Goal: Information Seeking & Learning: Find specific fact

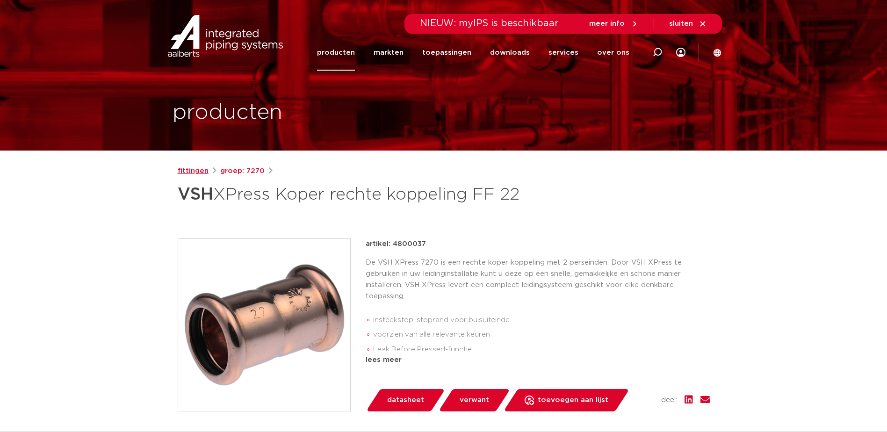
click at [196, 171] on link "fittingen" at bounding box center [193, 171] width 31 height 11
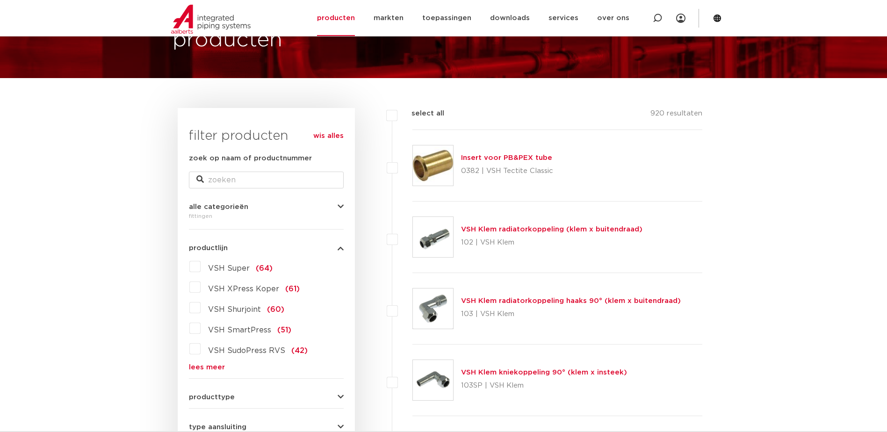
scroll to position [94, 0]
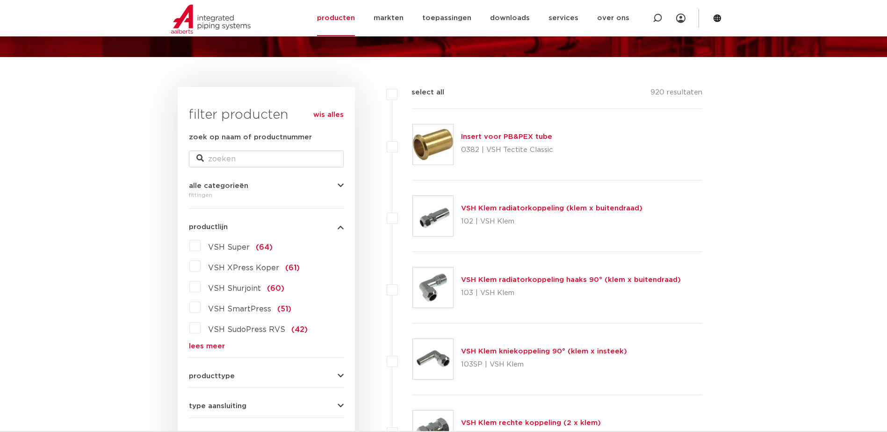
click at [201, 266] on label "VSH XPress Koper (61)" at bounding box center [250, 266] width 99 height 15
click at [0, 0] on input "VSH XPress Koper (61)" at bounding box center [0, 0] width 0 height 0
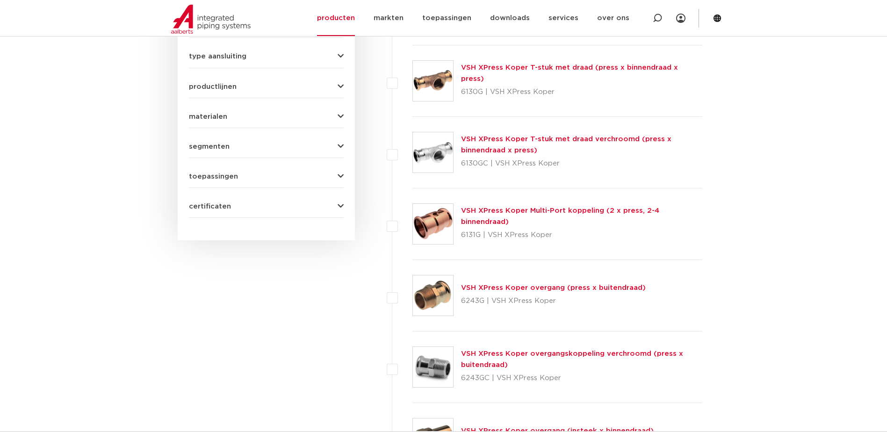
scroll to position [421, 0]
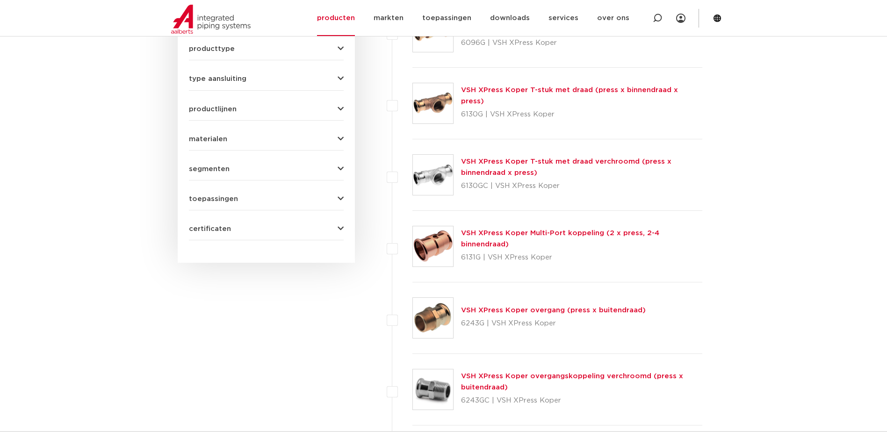
click at [578, 97] on link "VSH XPress Koper T-stuk met draad (press x binnendraad x press)" at bounding box center [569, 96] width 217 height 18
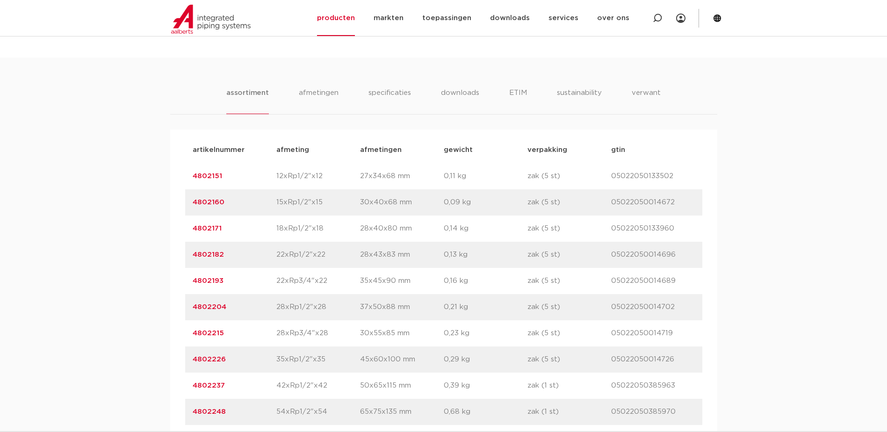
scroll to position [561, 0]
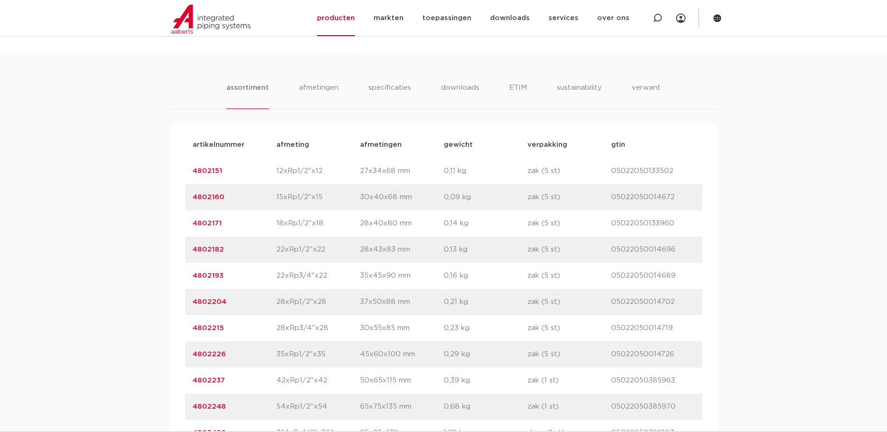
drag, startPoint x: 229, startPoint y: 275, endPoint x: 186, endPoint y: 276, distance: 43.0
click at [186, 276] on div "artikelnummer 4802193 afmeting 22xRp3/4"x22 afmetingen 35x45x90 mm gewicht 0,16…" at bounding box center [443, 276] width 517 height 26
copy link "4802193"
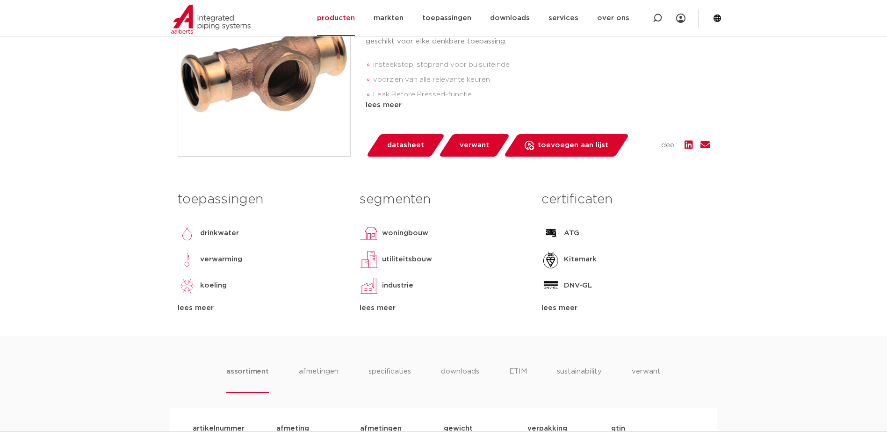
scroll to position [47, 0]
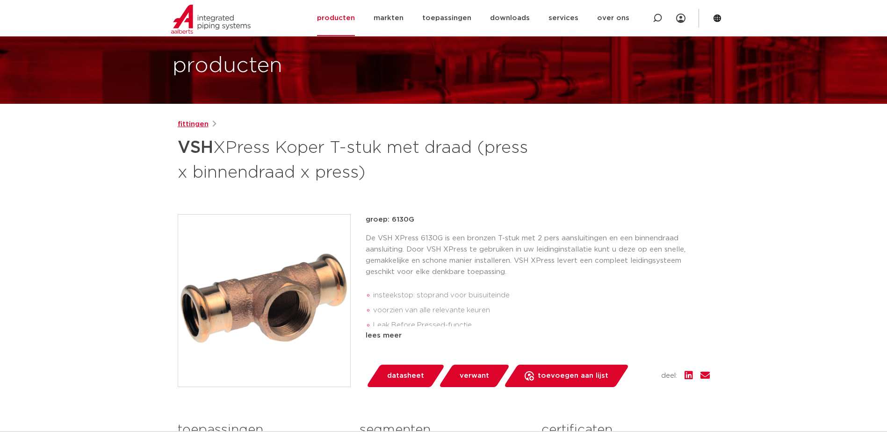
click at [187, 122] on link "fittingen" at bounding box center [193, 124] width 31 height 11
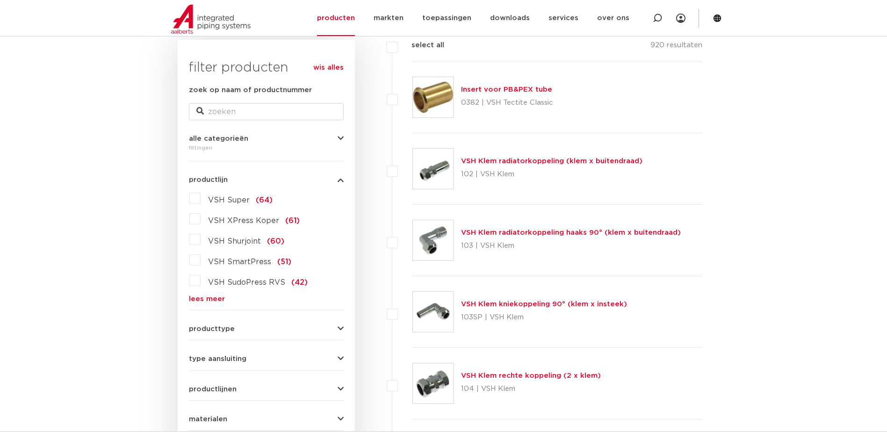
scroll to position [140, 0]
click at [201, 217] on label "VSH XPress Koper (61)" at bounding box center [250, 219] width 99 height 15
click at [0, 0] on input "VSH XPress Koper (61)" at bounding box center [0, 0] width 0 height 0
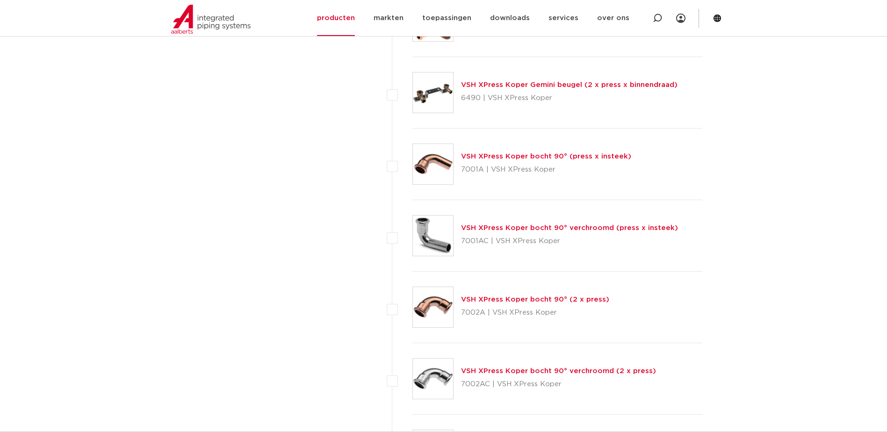
scroll to position [1626, 0]
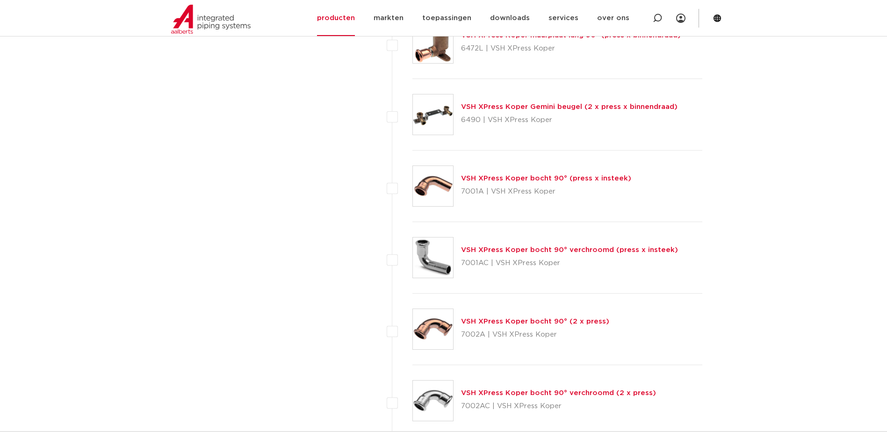
click at [509, 179] on link "VSH XPress Koper bocht 90° (press x insteek)" at bounding box center [546, 178] width 170 height 7
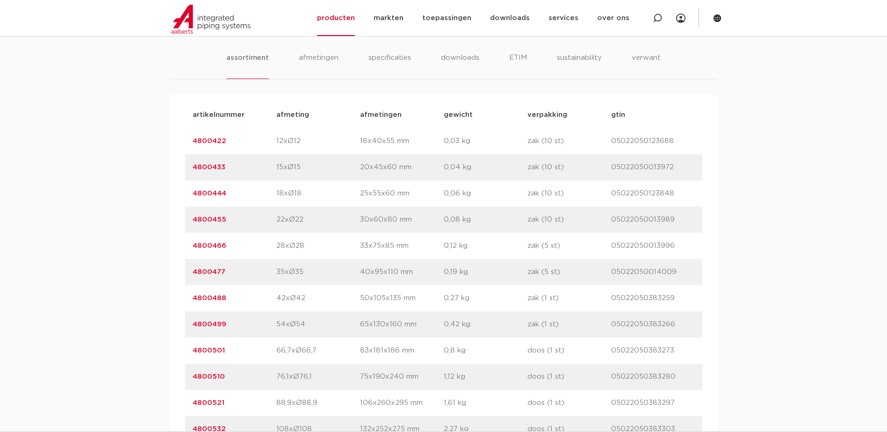
scroll to position [608, 0]
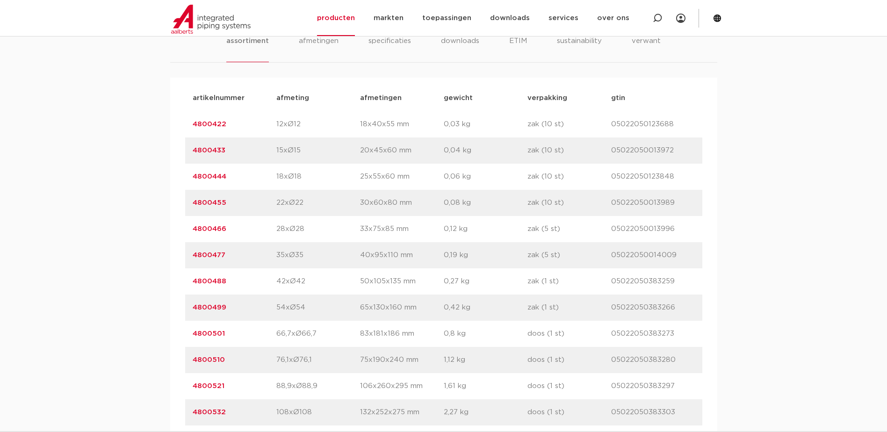
click at [198, 201] on link "4800455" at bounding box center [210, 202] width 34 height 7
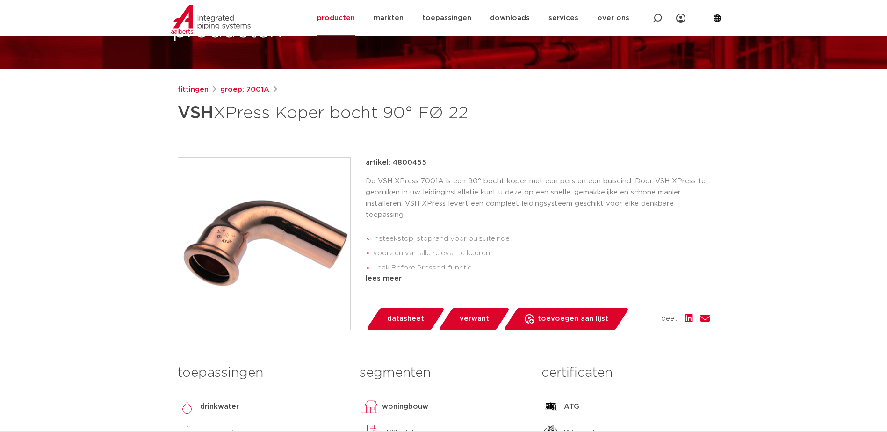
scroll to position [94, 0]
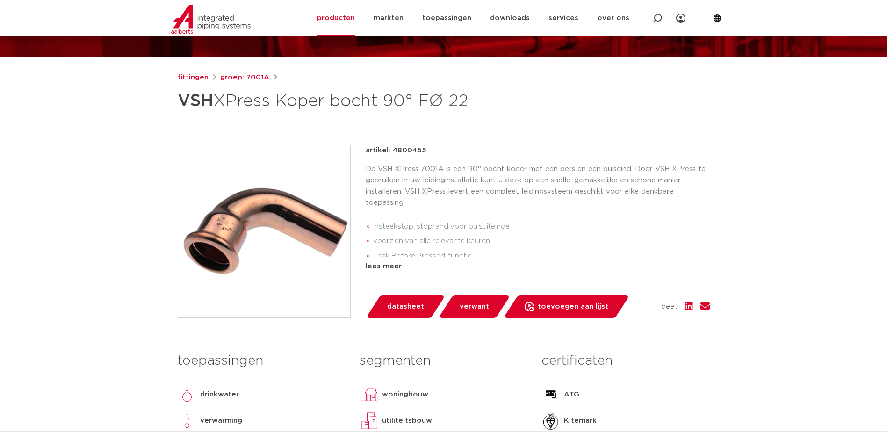
drag, startPoint x: 431, startPoint y: 149, endPoint x: 391, endPoint y: 150, distance: 40.2
click at [391, 150] on div "artikel: 4800455" at bounding box center [538, 150] width 344 height 11
copy p "4800455"
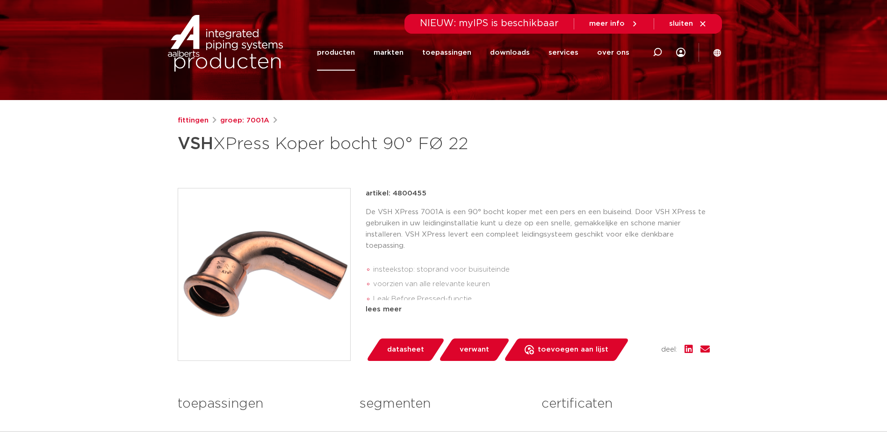
scroll to position [0, 0]
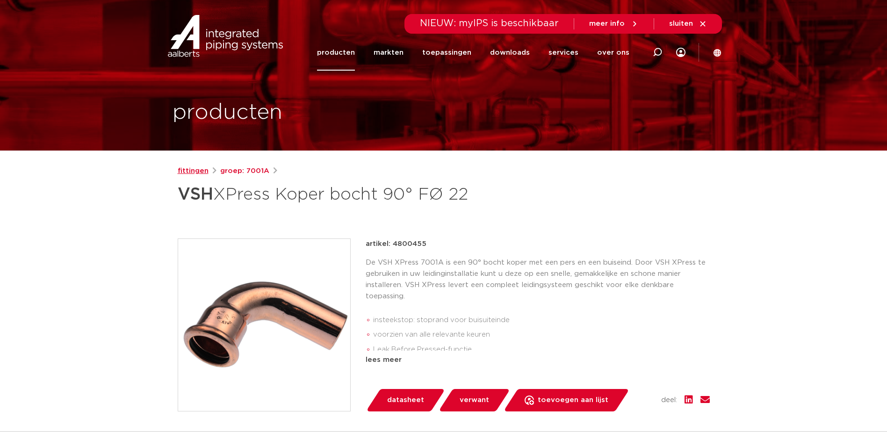
click at [206, 169] on link "fittingen" at bounding box center [193, 171] width 31 height 11
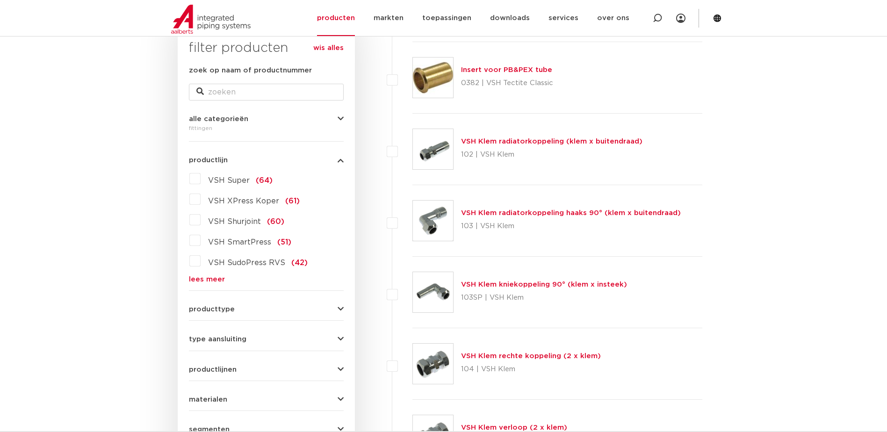
scroll to position [234, 0]
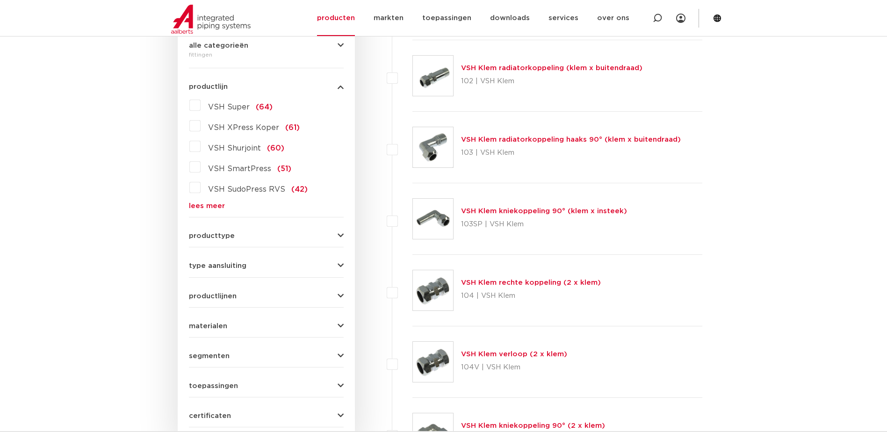
click at [196, 204] on link "lees meer" at bounding box center [266, 205] width 155 height 7
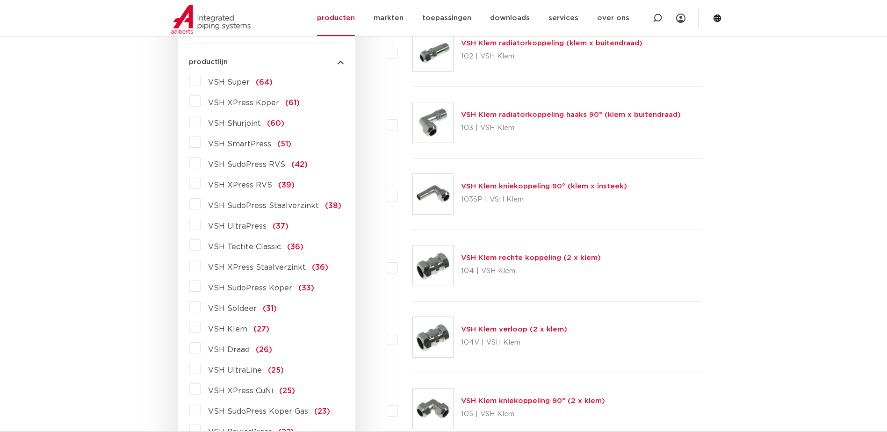
scroll to position [281, 0]
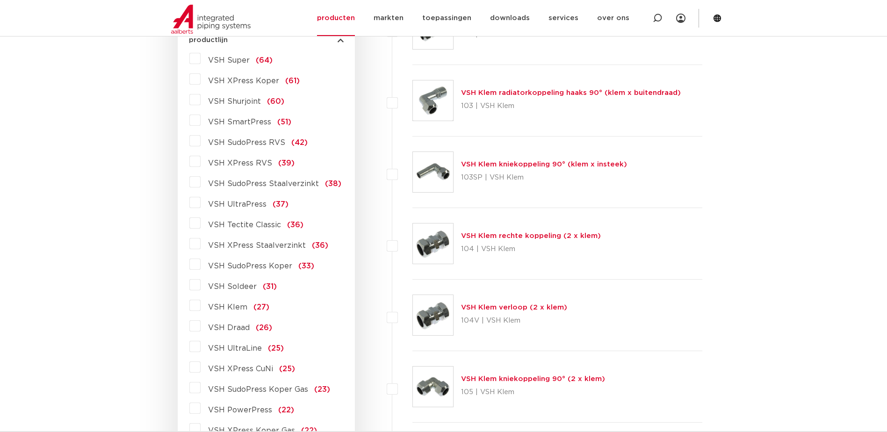
click at [201, 330] on label "VSH Draad (26)" at bounding box center [237, 325] width 72 height 15
click at [0, 0] on input "VSH Draad (26)" at bounding box center [0, 0] width 0 height 0
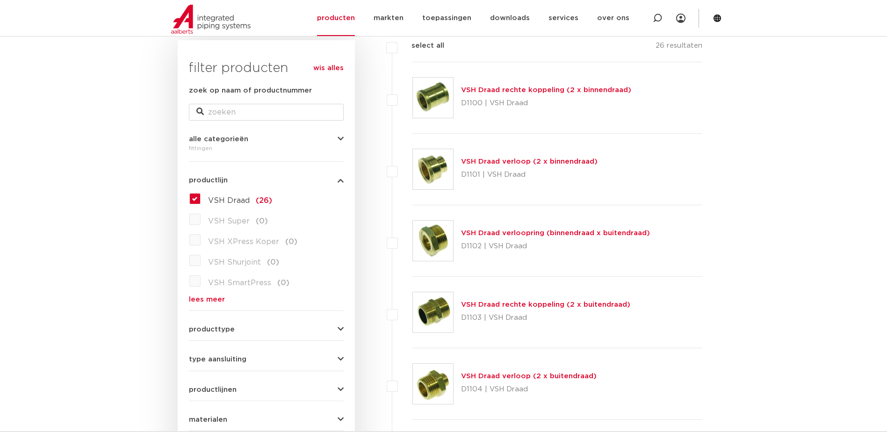
scroll to position [187, 0]
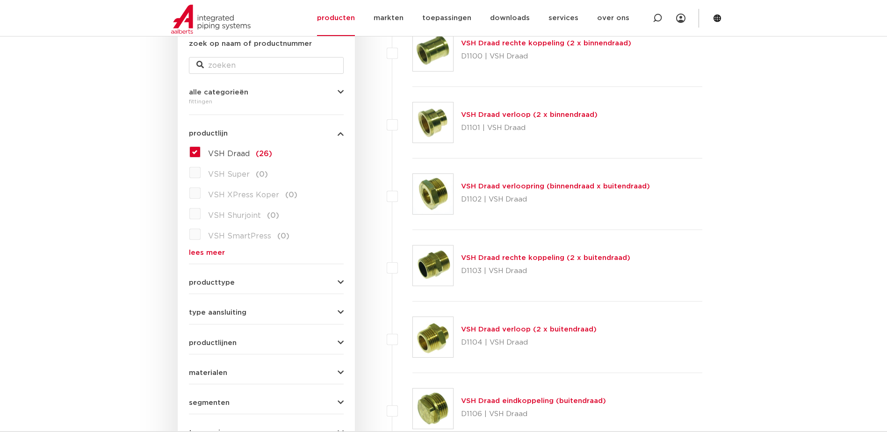
click at [600, 256] on link "VSH Draad rechte koppeling (2 x buitendraad)" at bounding box center [545, 257] width 169 height 7
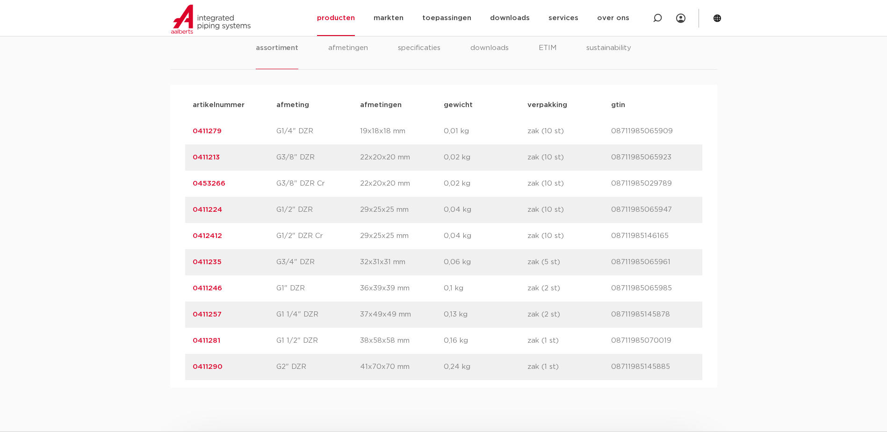
scroll to position [608, 0]
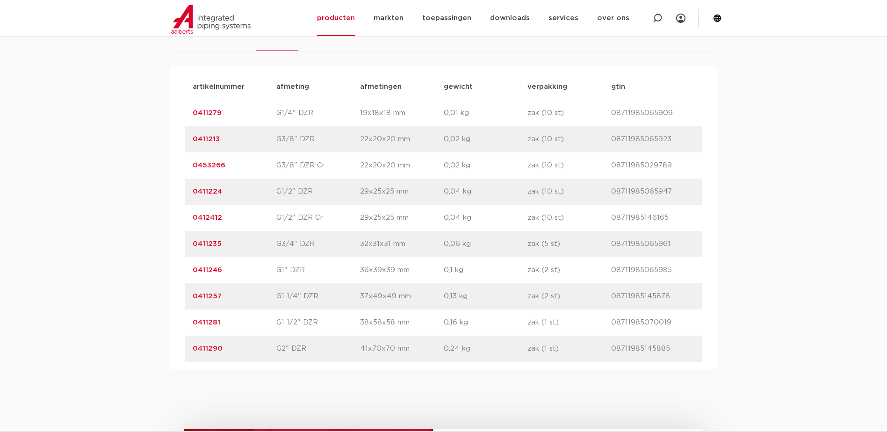
drag, startPoint x: 224, startPoint y: 242, endPoint x: 182, endPoint y: 239, distance: 41.7
click at [182, 239] on div "artikelnummer afmeting [GEOGRAPHIC_DATA] gewicht verpakking gtin artikelnummer …" at bounding box center [443, 217] width 547 height 303
copy link "0411235"
